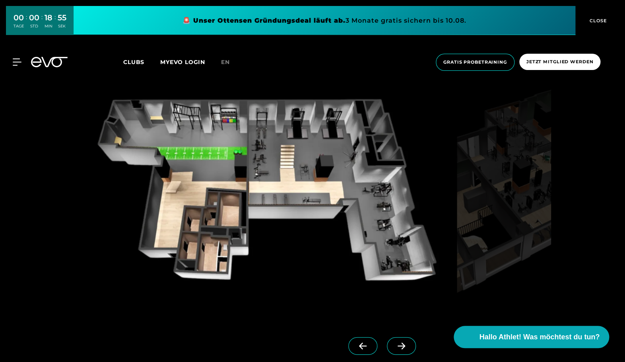
scroll to position [750, 0]
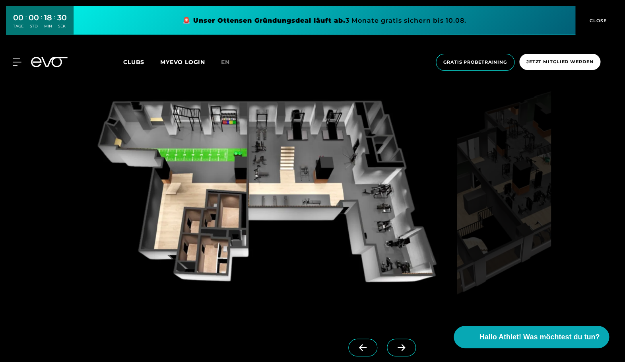
click at [404, 346] on icon at bounding box center [401, 347] width 14 height 7
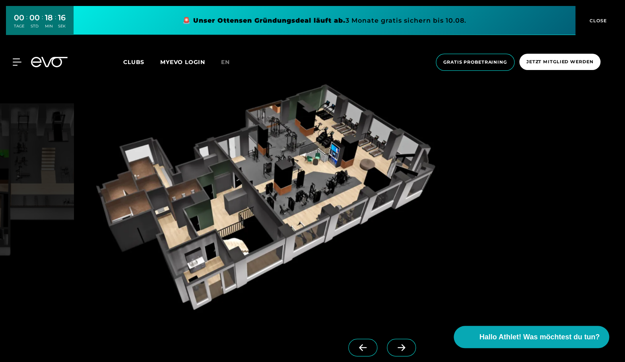
click at [404, 346] on icon at bounding box center [401, 347] width 14 height 7
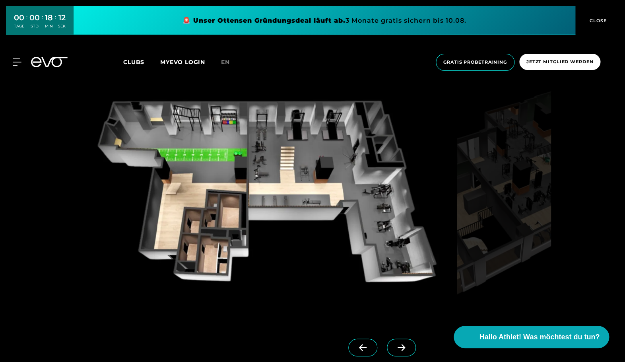
click at [404, 346] on icon at bounding box center [401, 347] width 14 height 7
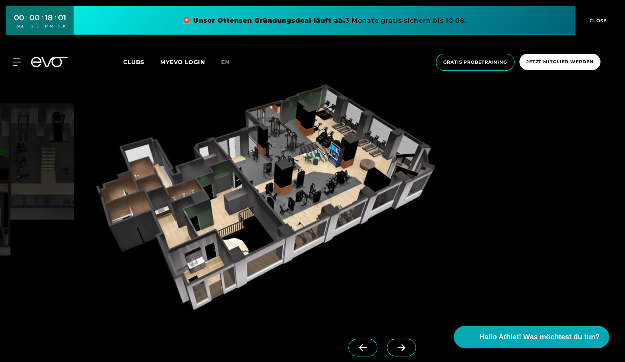
click at [132, 61] on span "Clubs" at bounding box center [133, 61] width 21 height 7
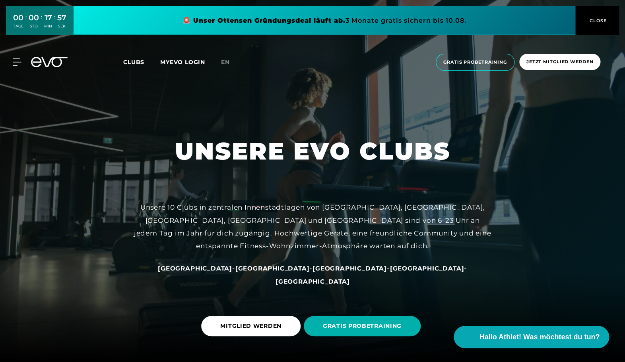
click at [389, 272] on span "[GEOGRAPHIC_DATA]" at bounding box center [426, 268] width 74 height 8
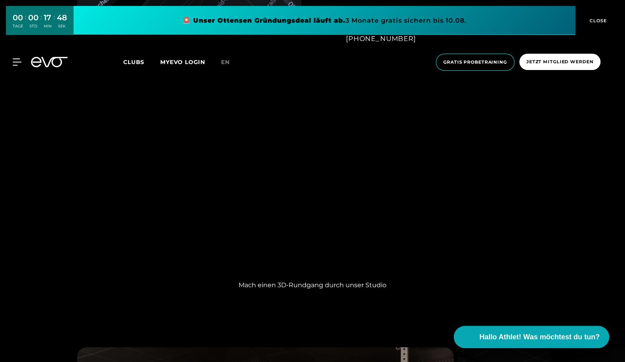
scroll to position [705, 0]
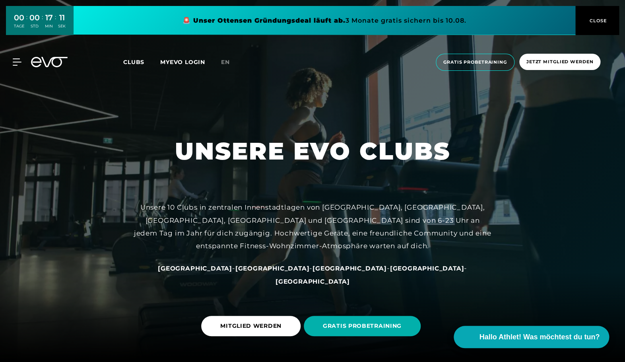
click at [265, 272] on span "[GEOGRAPHIC_DATA]" at bounding box center [272, 268] width 74 height 8
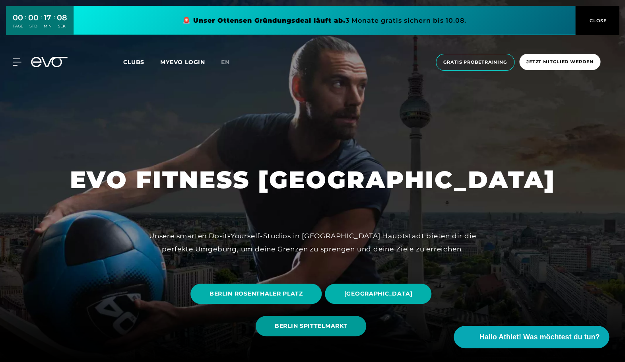
click at [287, 325] on span "BERLIN SPITTELMARKT" at bounding box center [311, 326] width 72 height 8
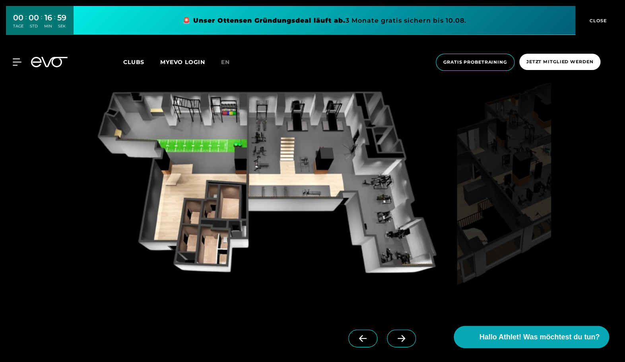
scroll to position [754, 0]
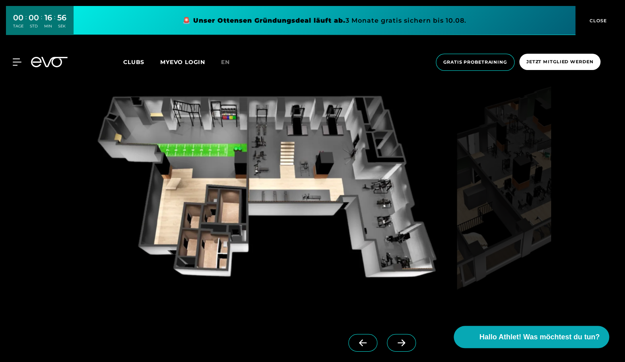
click at [400, 342] on icon at bounding box center [401, 342] width 14 height 7
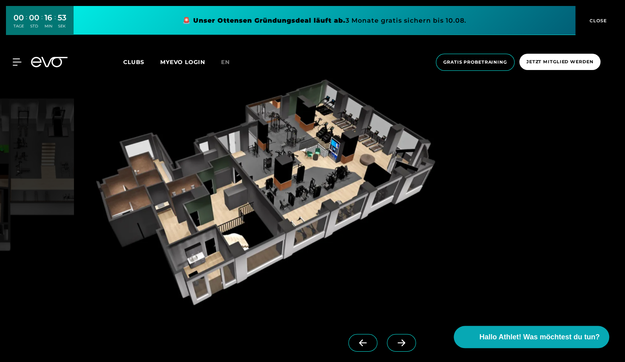
click at [400, 342] on icon at bounding box center [401, 342] width 14 height 7
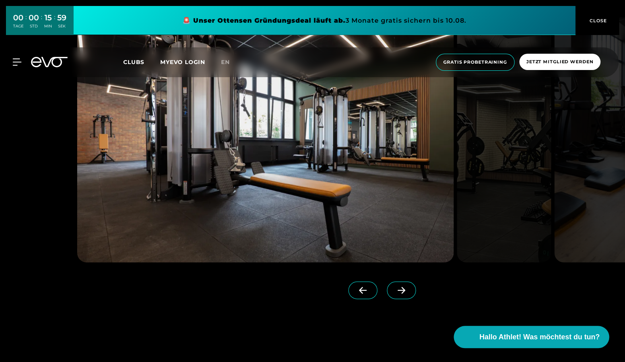
scroll to position [1987, 0]
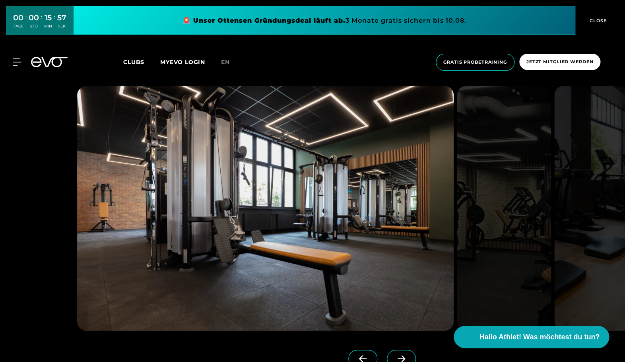
click at [574, 251] on img at bounding box center [601, 208] width 94 height 245
click at [413, 353] on span at bounding box center [401, 358] width 29 height 17
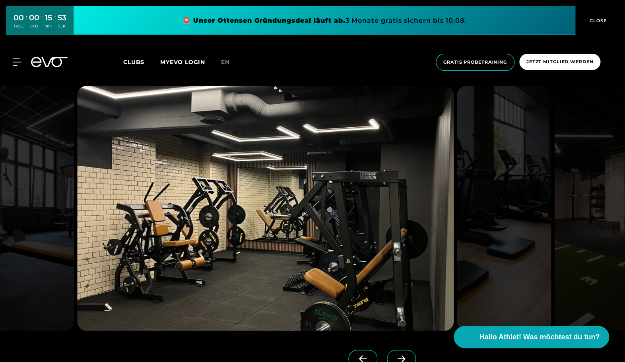
click at [413, 353] on span at bounding box center [401, 358] width 29 height 17
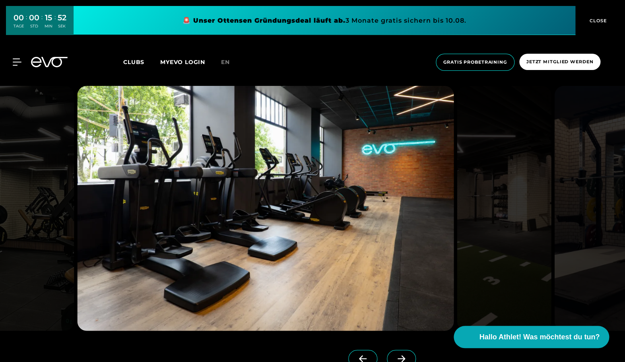
click at [413, 353] on span at bounding box center [401, 358] width 29 height 17
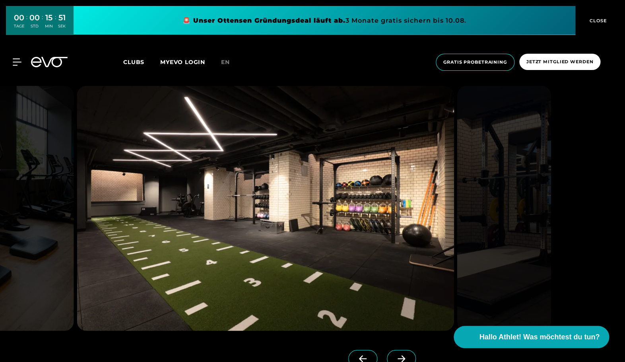
click at [413, 353] on span at bounding box center [401, 358] width 29 height 17
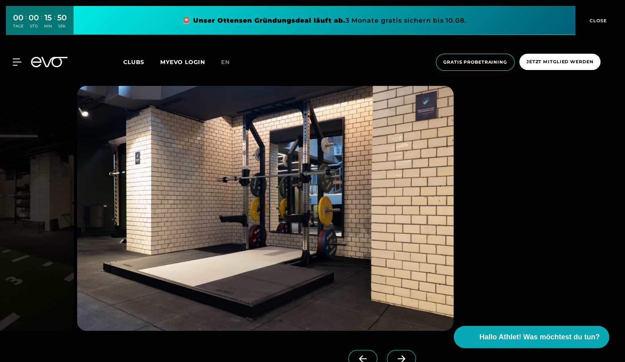
click at [413, 353] on span at bounding box center [401, 358] width 29 height 17
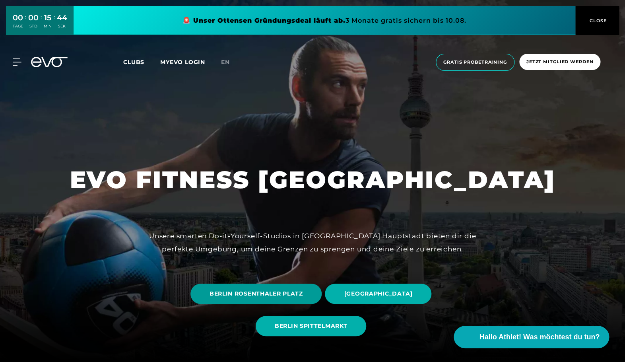
click at [242, 296] on span "BERLIN ROSENTHALER PLATZ" at bounding box center [255, 293] width 93 height 8
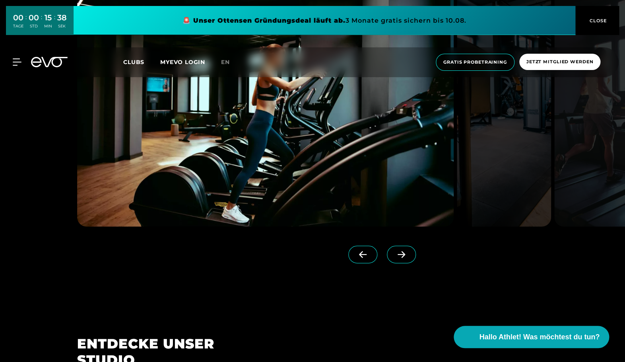
scroll to position [843, 0]
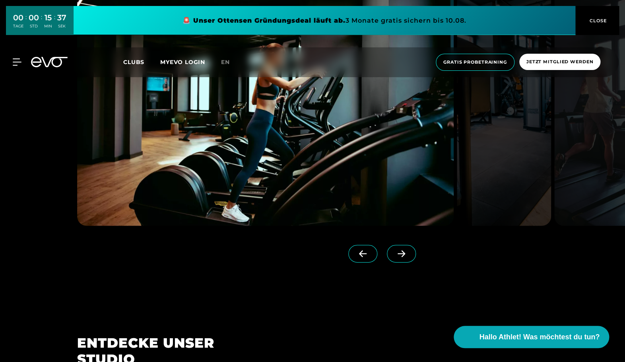
click at [401, 252] on icon at bounding box center [401, 253] width 14 height 7
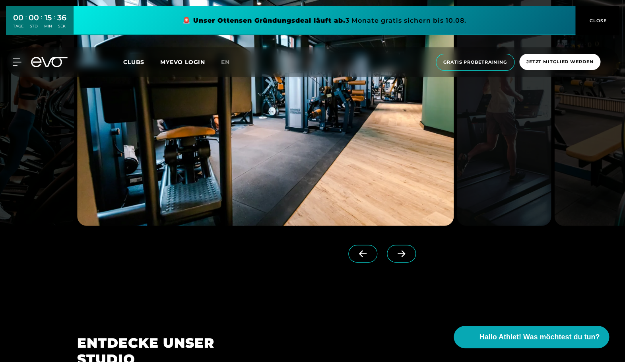
click at [401, 252] on icon at bounding box center [401, 253] width 14 height 7
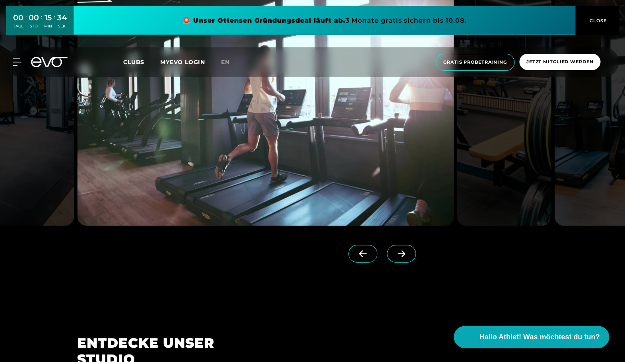
click at [401, 252] on icon at bounding box center [401, 253] width 14 height 7
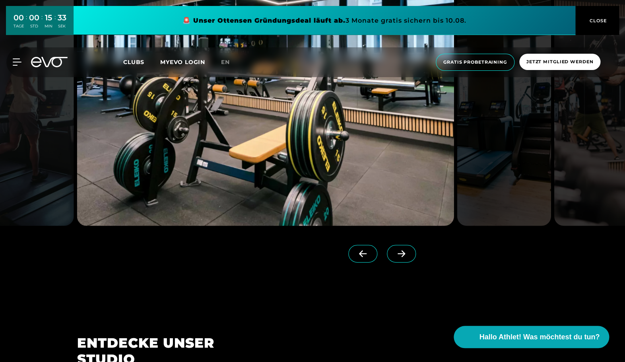
click at [401, 252] on icon at bounding box center [401, 253] width 14 height 7
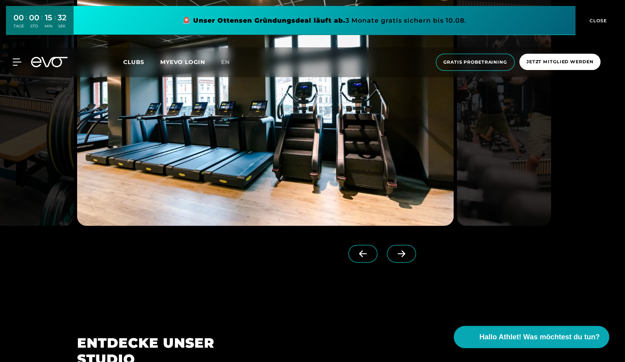
click at [401, 252] on icon at bounding box center [401, 253] width 14 height 7
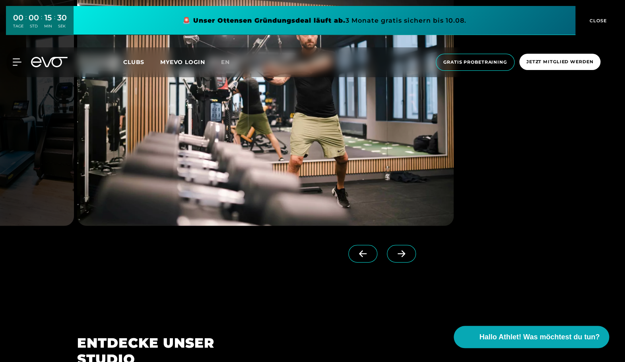
click at [401, 252] on icon at bounding box center [401, 253] width 14 height 7
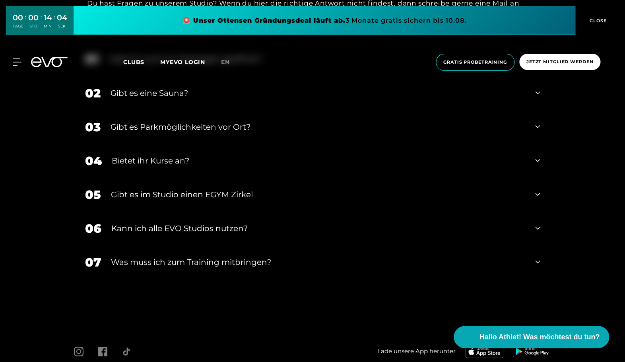
scroll to position [3085, 0]
